Goal: Find specific page/section: Find specific page/section

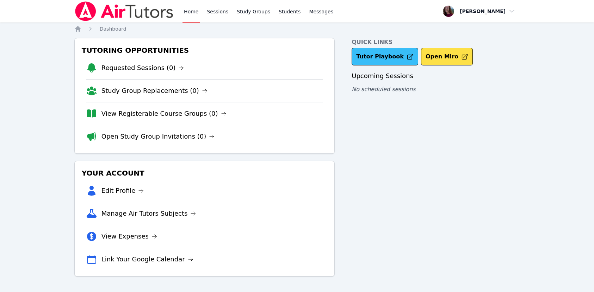
click at [368, 57] on link "Tutor Playbook" at bounding box center [384, 57] width 67 height 18
